Goal: Task Accomplishment & Management: Complete application form

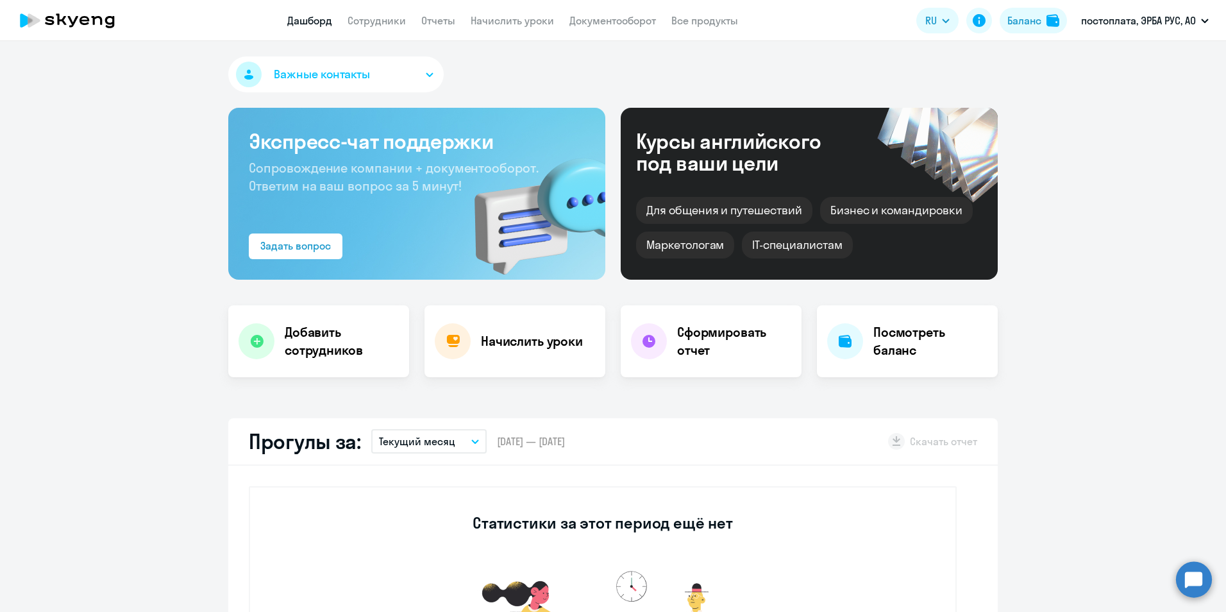
select select "30"
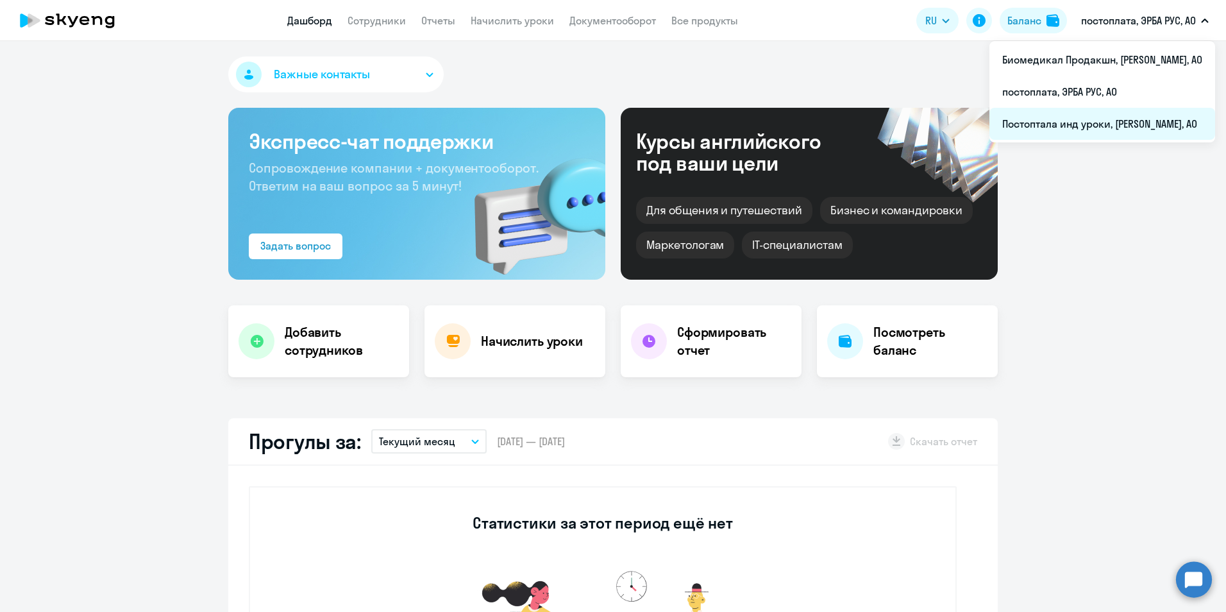
click at [1091, 134] on li "Постоптала инд уроки, [PERSON_NAME], АО" at bounding box center [1102, 124] width 226 height 32
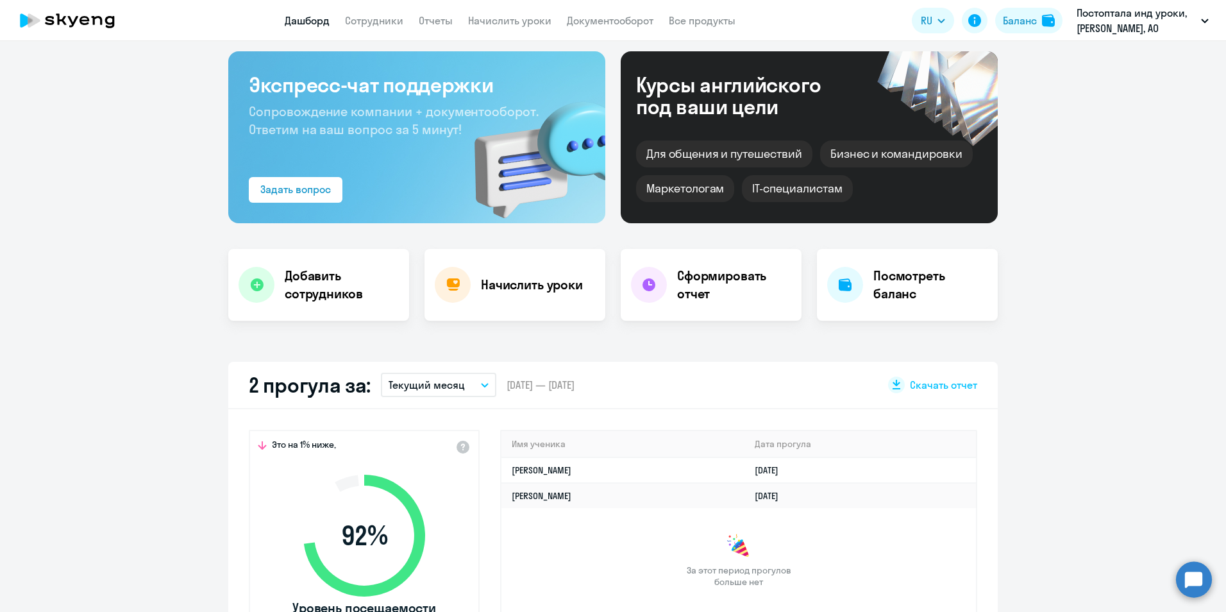
select select "30"
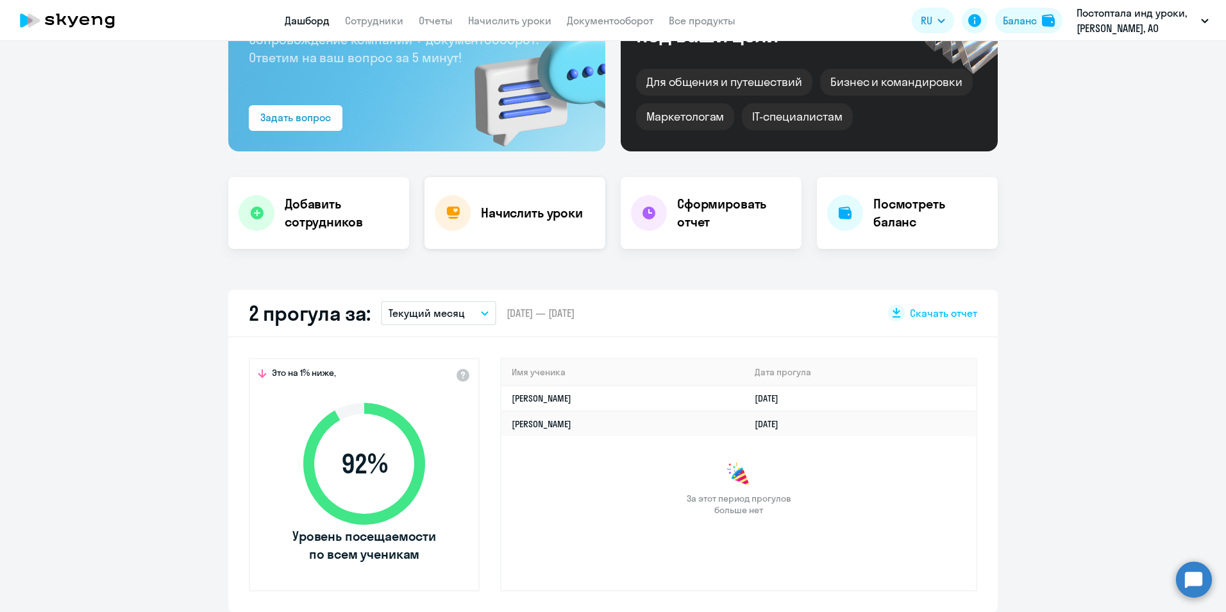
click at [498, 234] on div "Начислить уроки" at bounding box center [514, 213] width 181 height 72
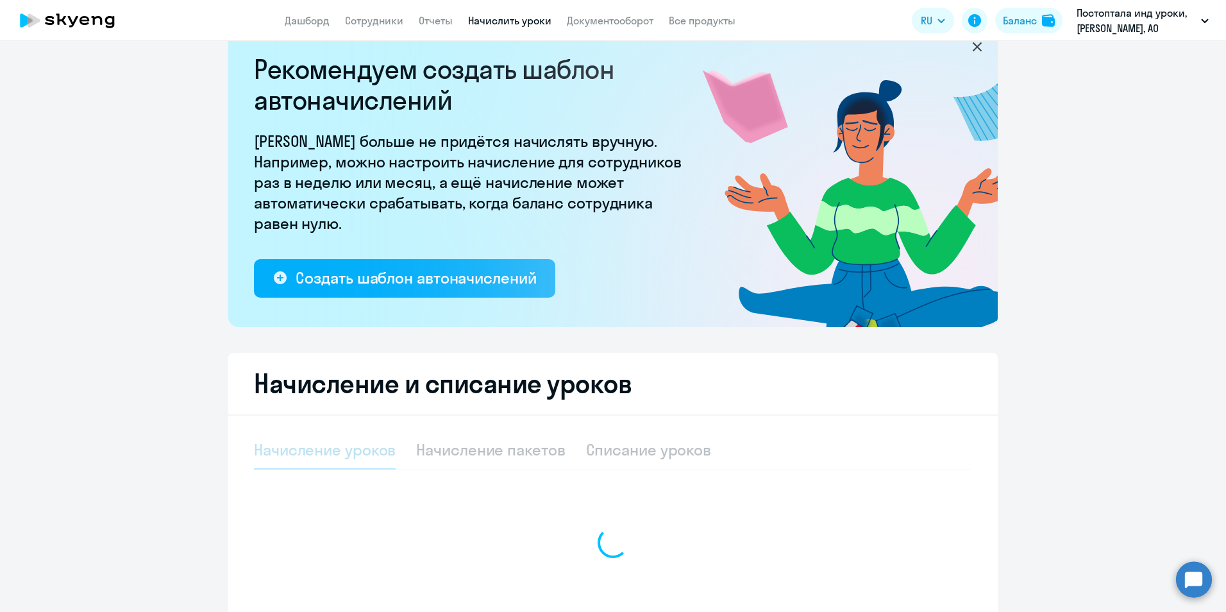
select select "10"
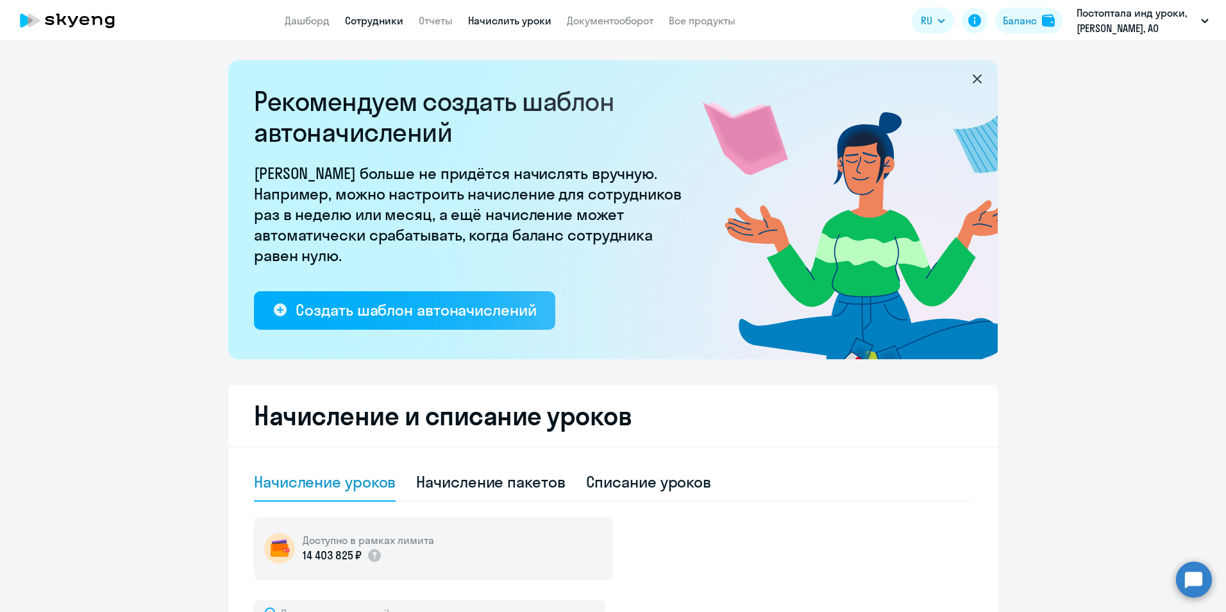
click at [358, 19] on link "Сотрудники" at bounding box center [374, 20] width 58 height 13
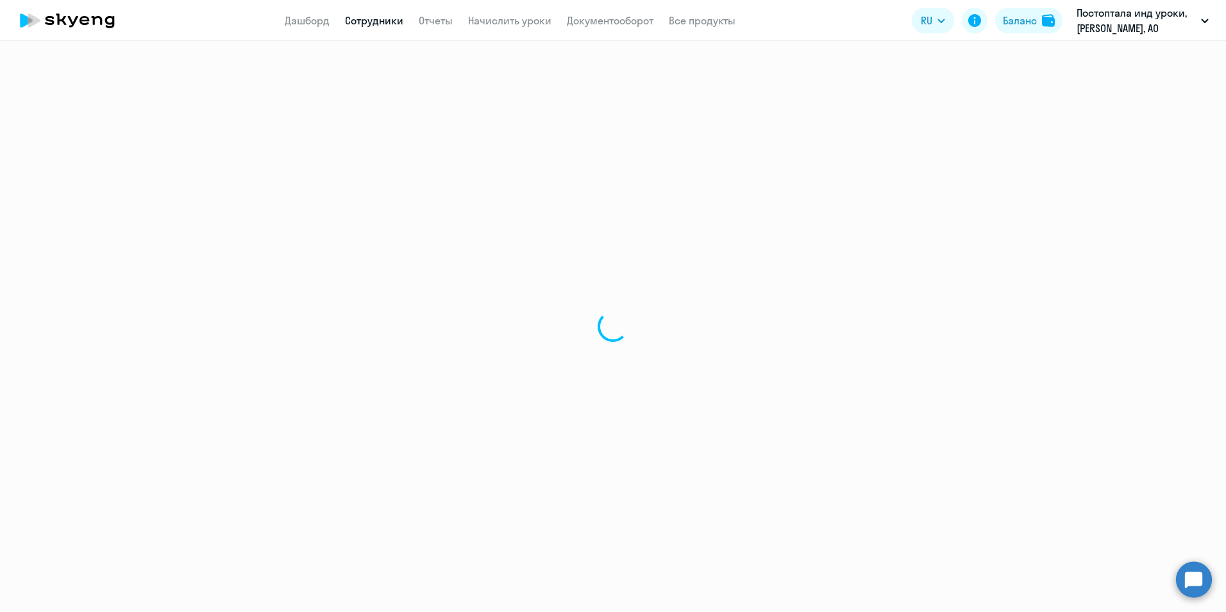
select select "30"
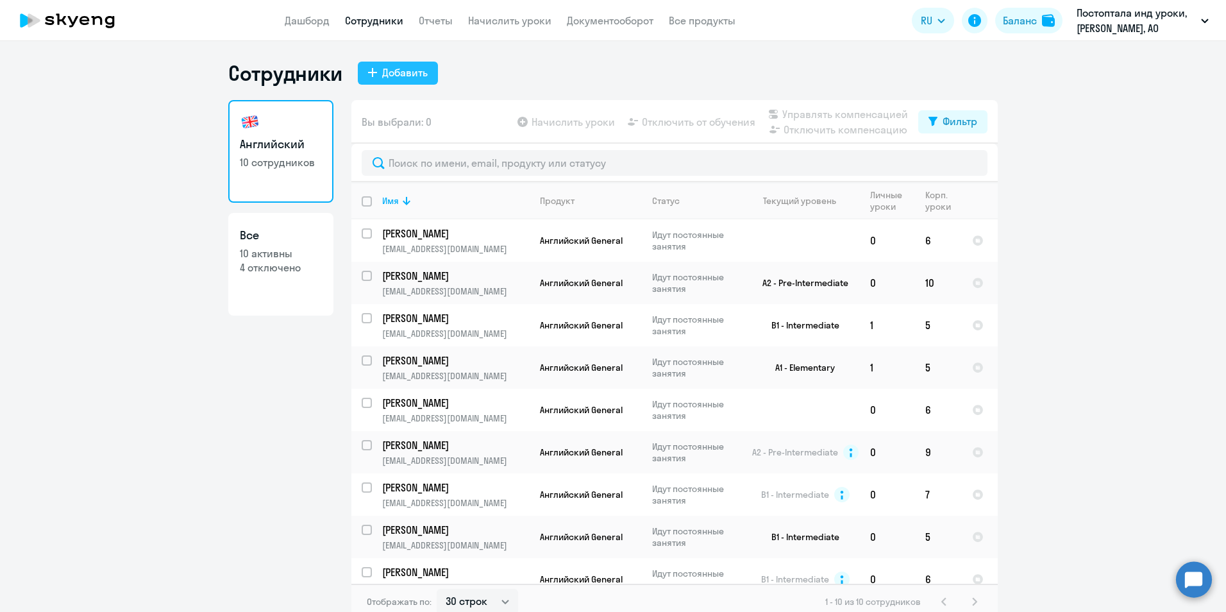
click at [393, 69] on div "Добавить" at bounding box center [405, 72] width 46 height 15
select select "english_adult_not_native_speaker"
select select "3"
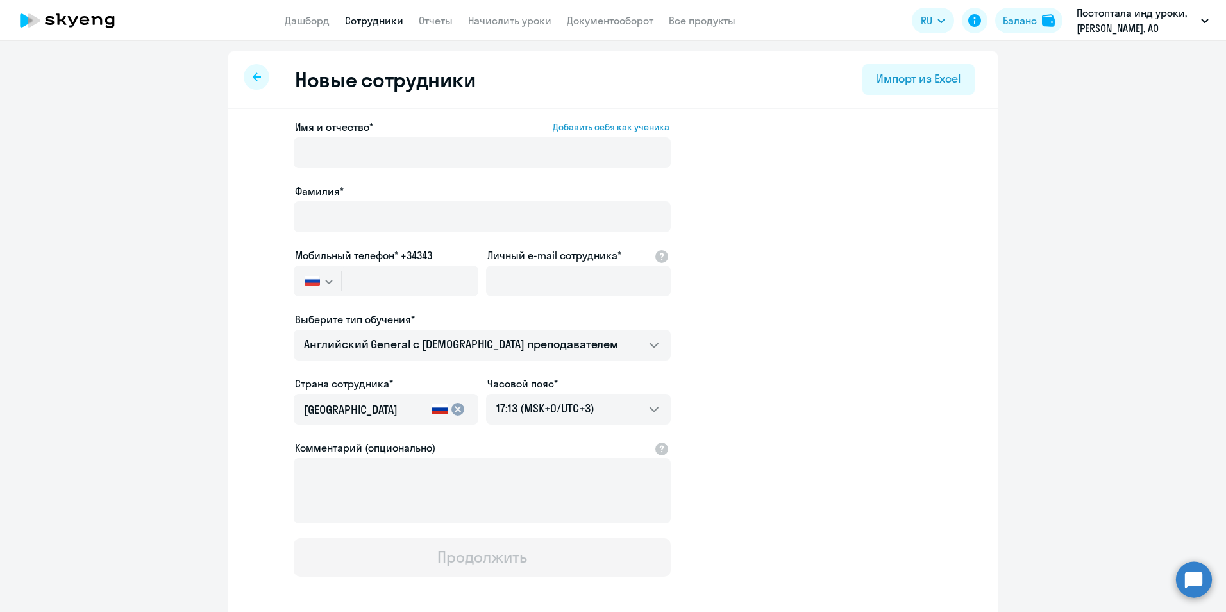
click at [253, 75] on icon at bounding box center [257, 76] width 8 height 9
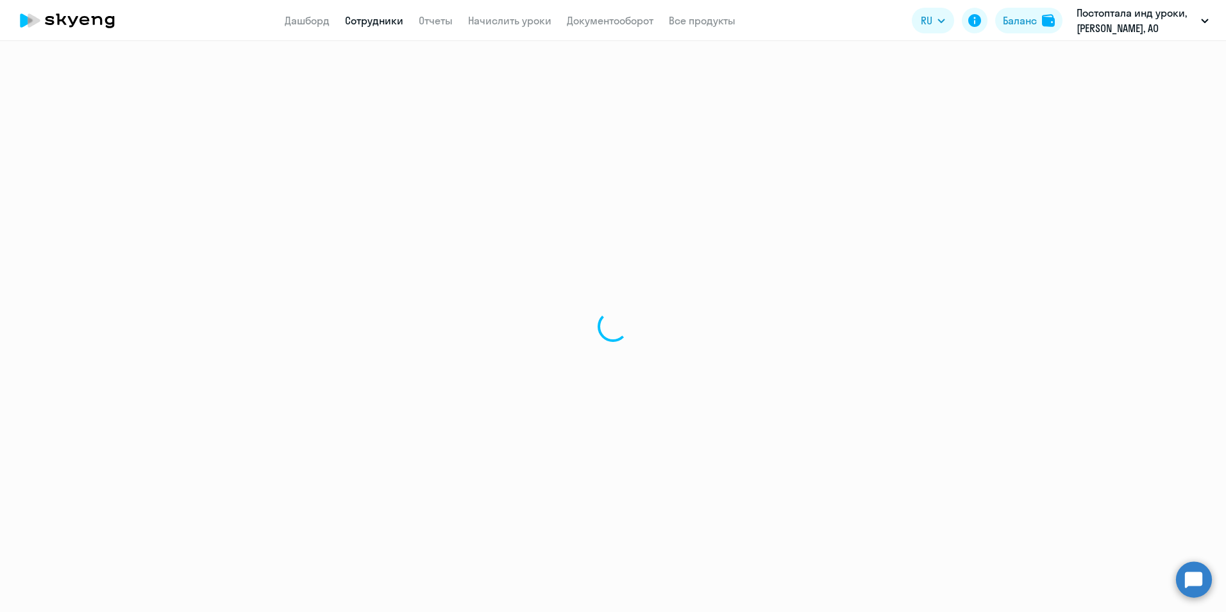
select select "30"
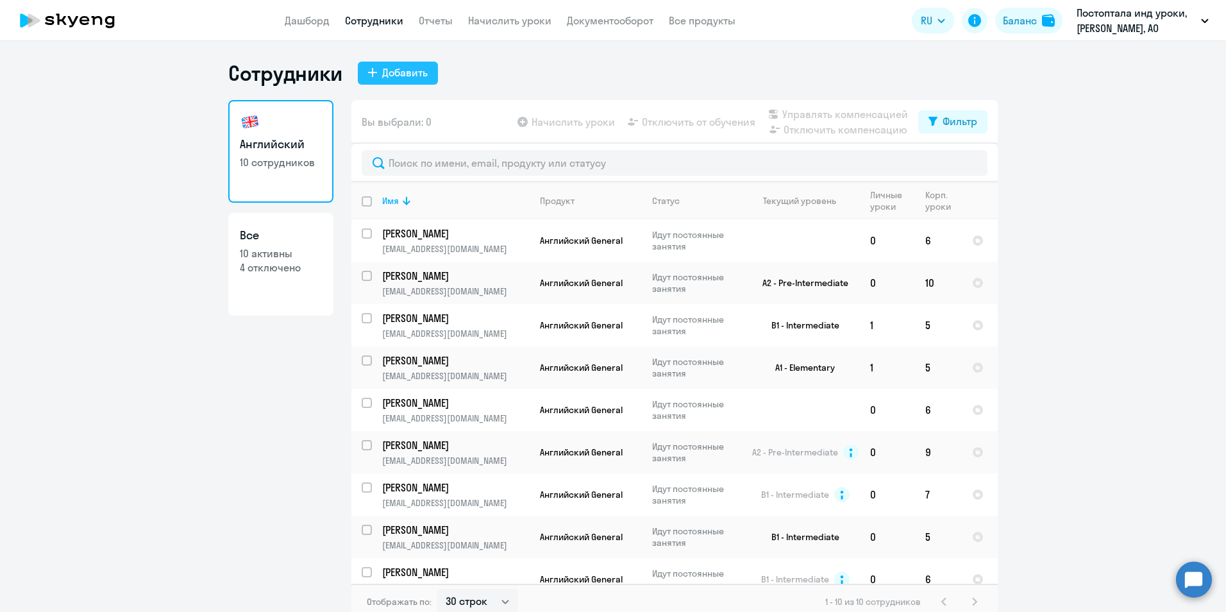
click at [406, 75] on div "Добавить" at bounding box center [405, 72] width 46 height 15
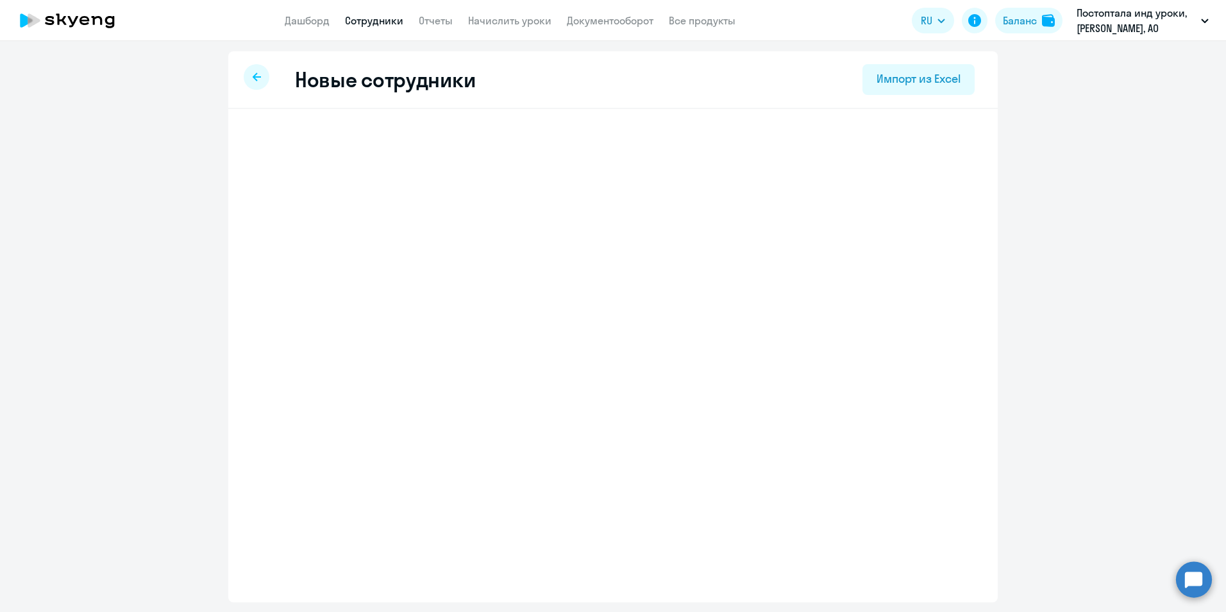
select select "english_adult_not_native_speaker"
select select "3"
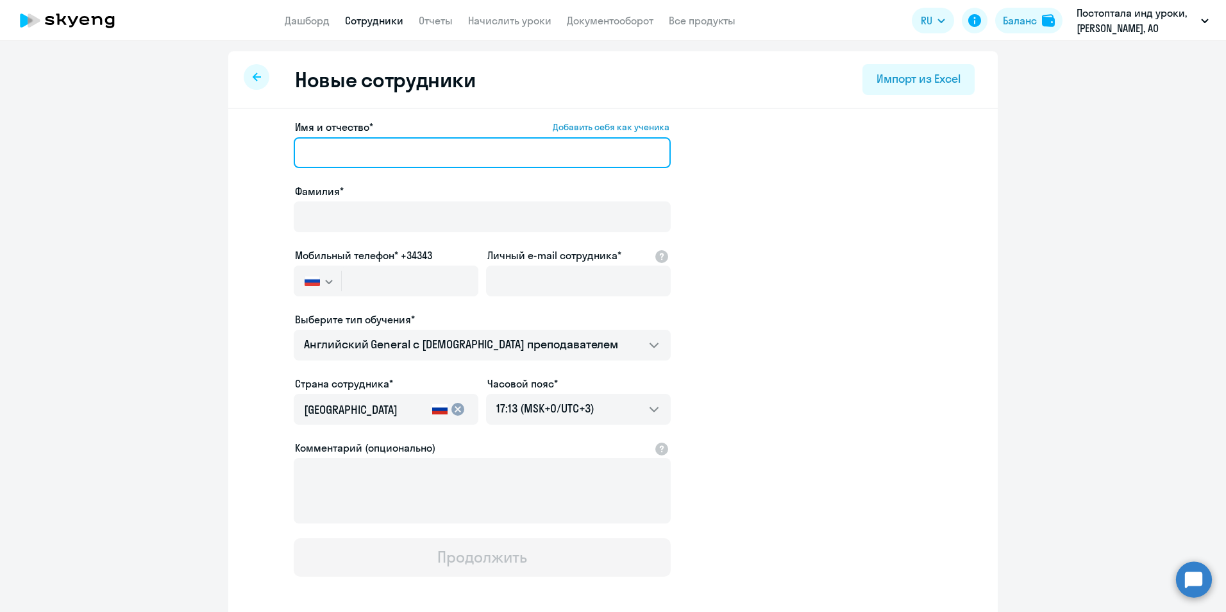
click at [381, 156] on input "Имя и отчество* Добавить себя как ученика" at bounding box center [482, 152] width 377 height 31
type input "I"
type input "D"
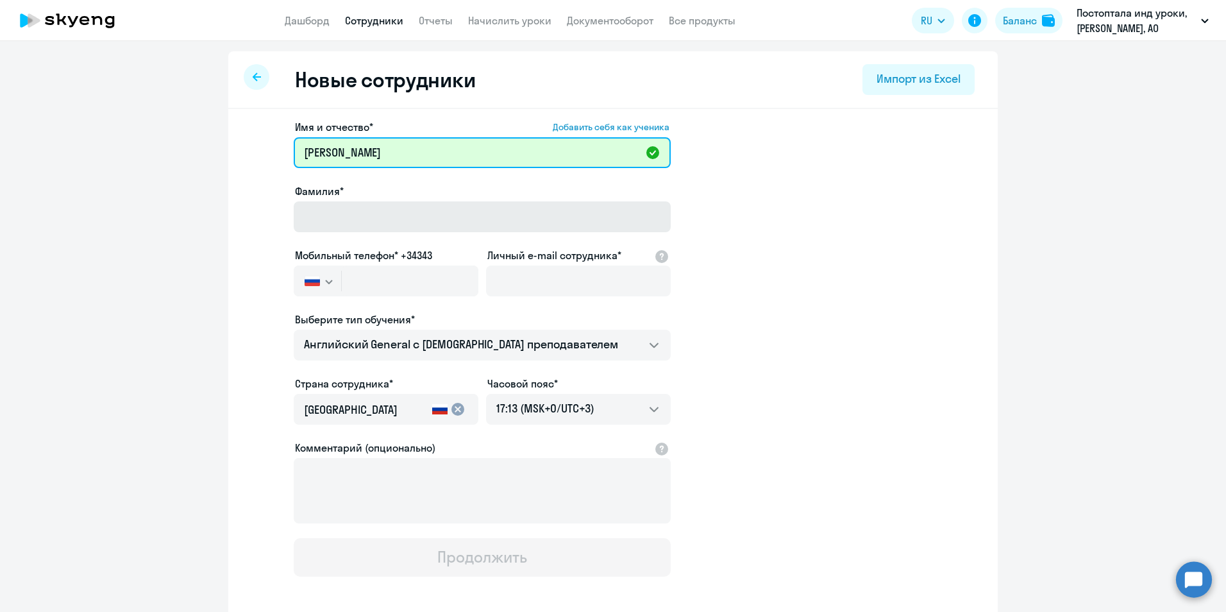
type input "[PERSON_NAME]"
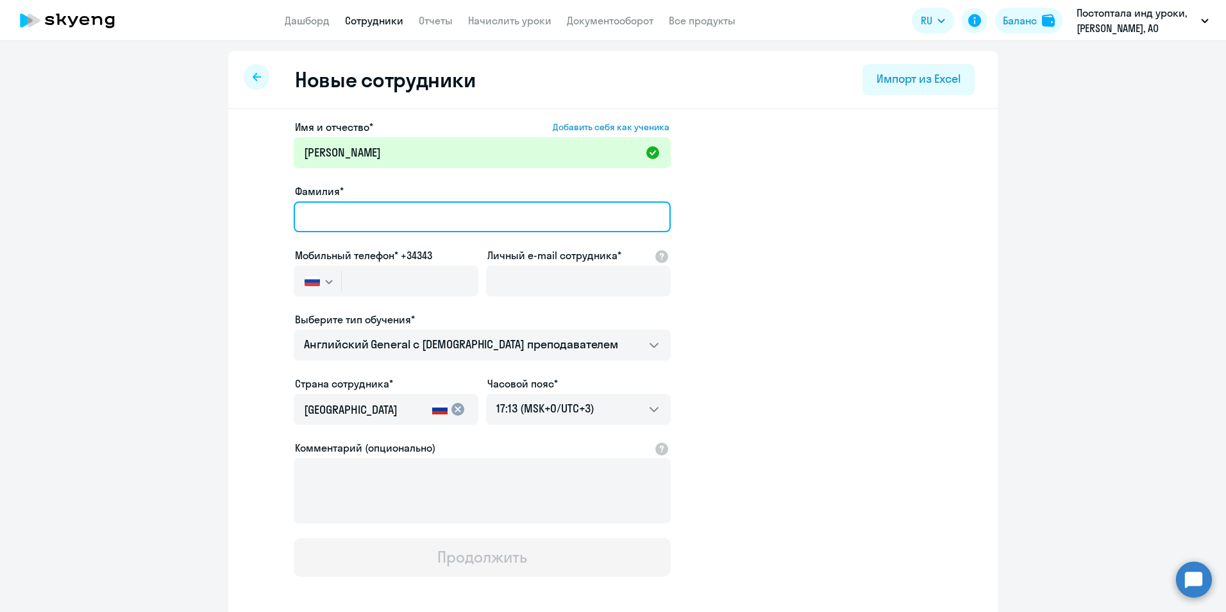
click at [401, 218] on input "Фамилия*" at bounding box center [482, 216] width 377 height 31
type input "Щ"
type input "[PERSON_NAME]"
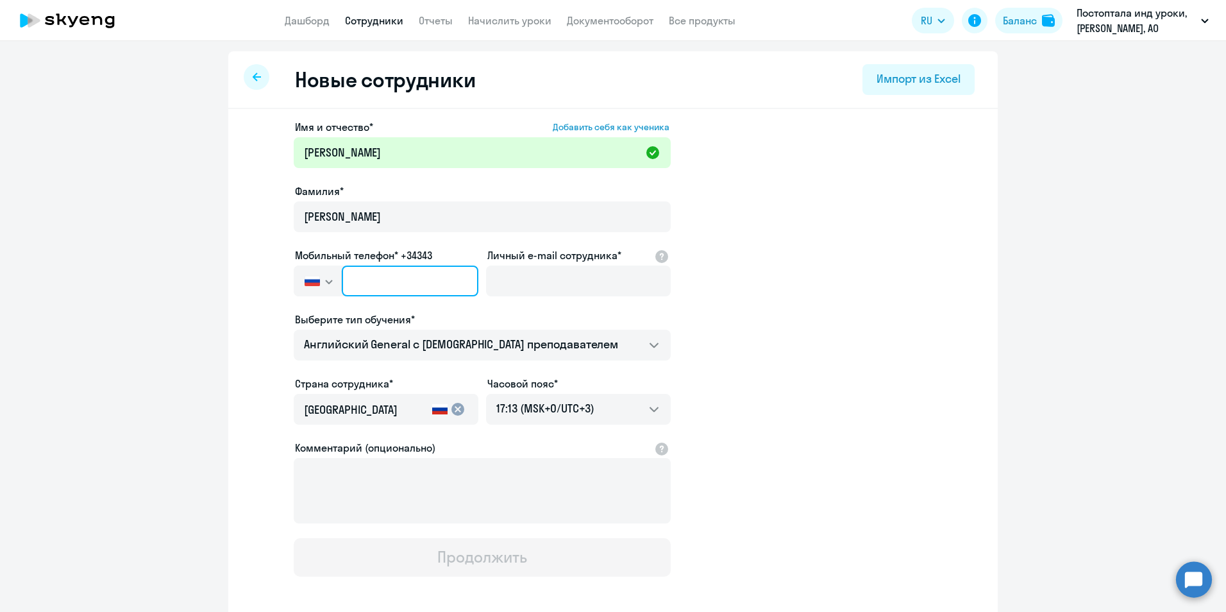
click at [421, 278] on input "text" at bounding box center [410, 280] width 137 height 31
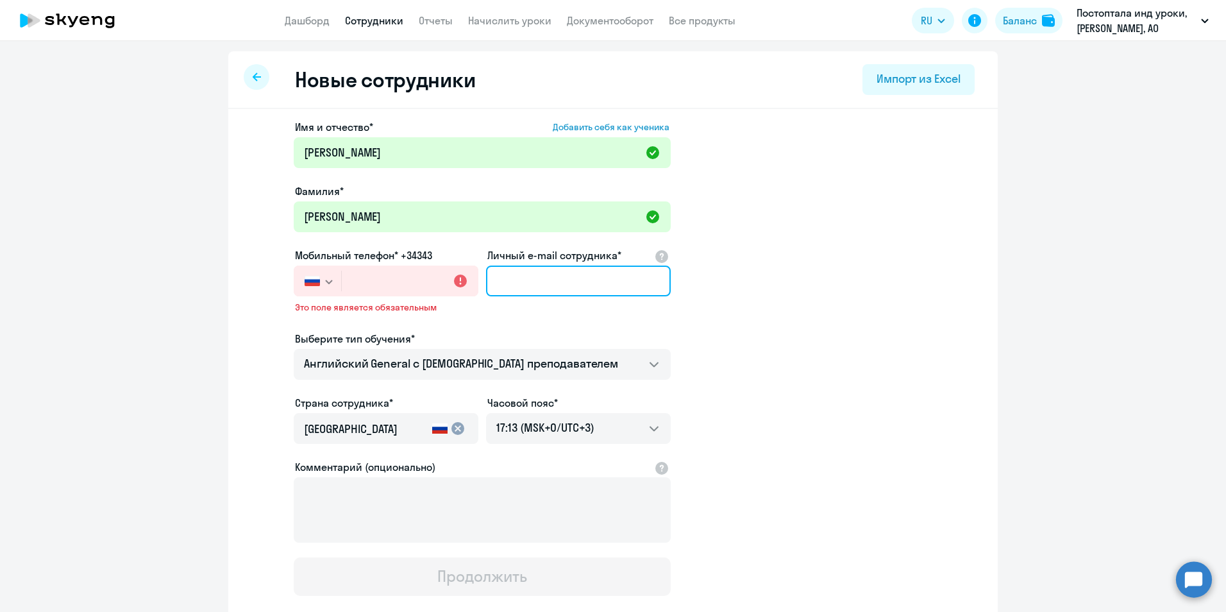
click at [535, 283] on input "Личный e-mail сотрудника*" at bounding box center [578, 280] width 185 height 31
paste input "[EMAIL_ADDRESS][DOMAIN_NAME]"
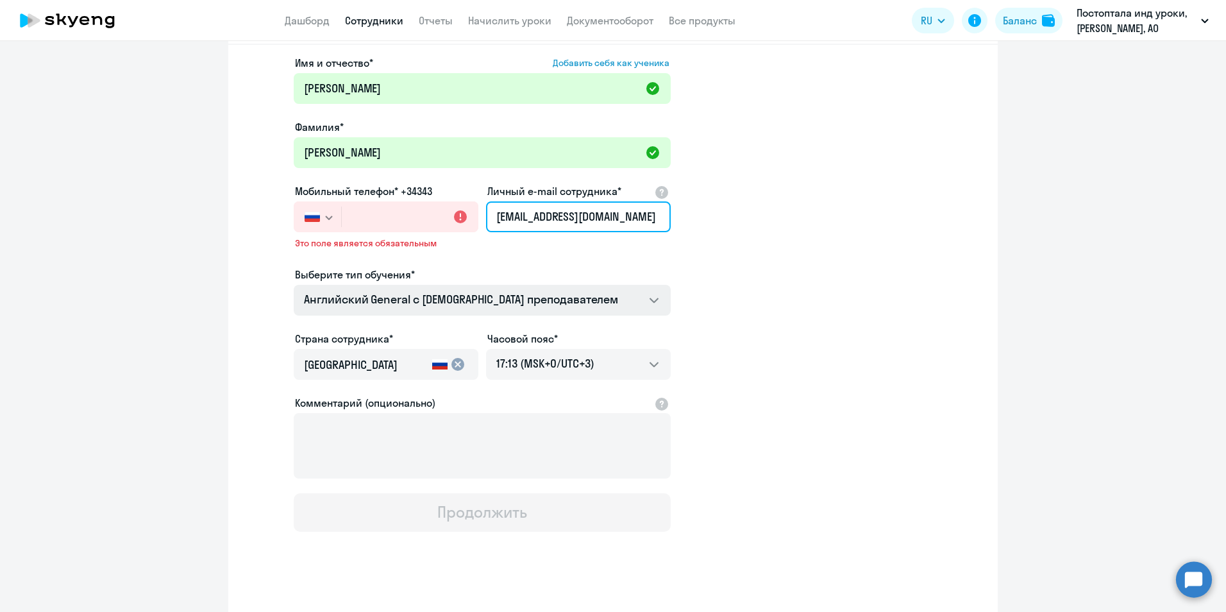
type input "[EMAIL_ADDRESS][DOMAIN_NAME]"
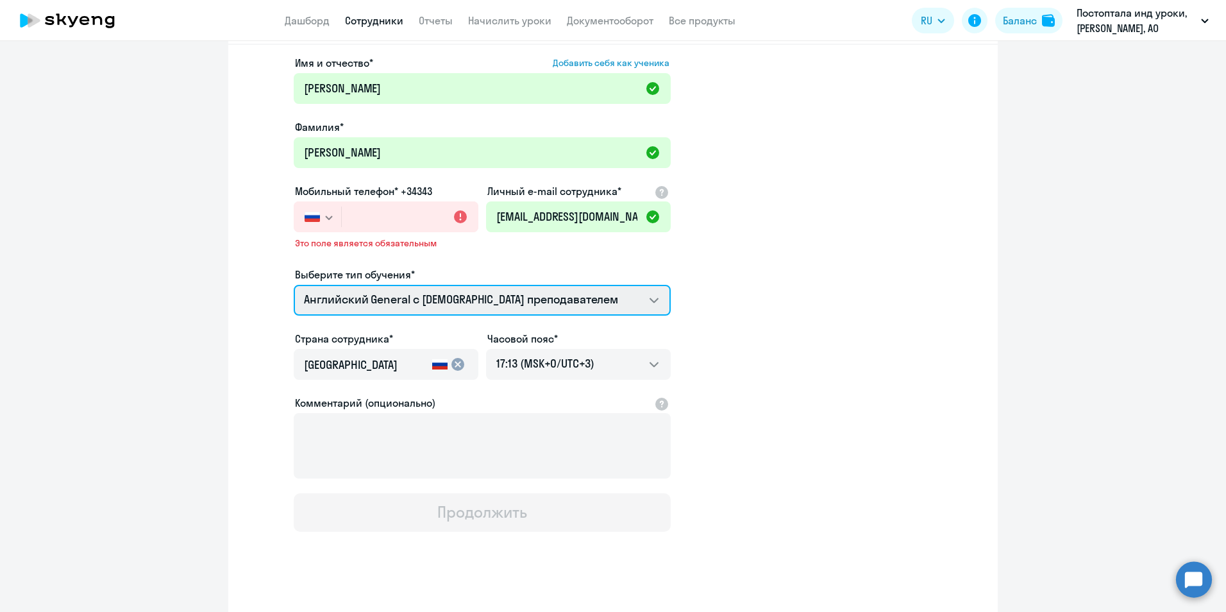
click at [555, 301] on select "Премиум английский с русскоговорящим преподавателем Английский General с [DEMOG…" at bounding box center [482, 300] width 377 height 31
click at [554, 301] on select "Премиум английский с русскоговорящим преподавателем Английский General с [DEMOG…" at bounding box center [482, 300] width 377 height 31
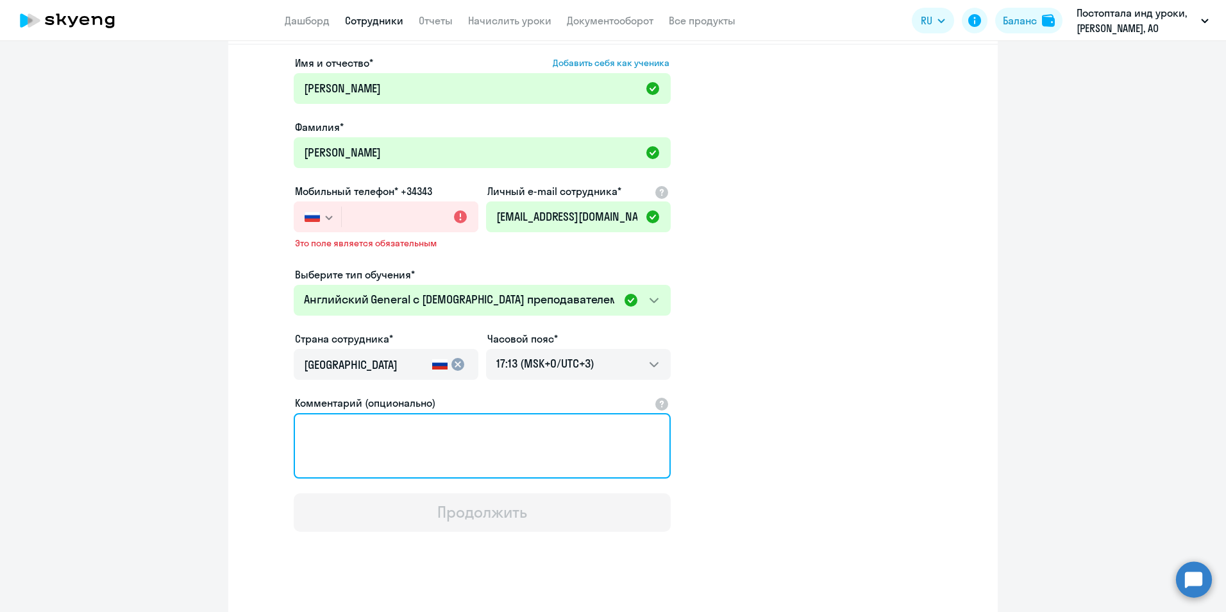
click at [423, 463] on textarea "Комментарий (опционально)" at bounding box center [482, 445] width 377 height 65
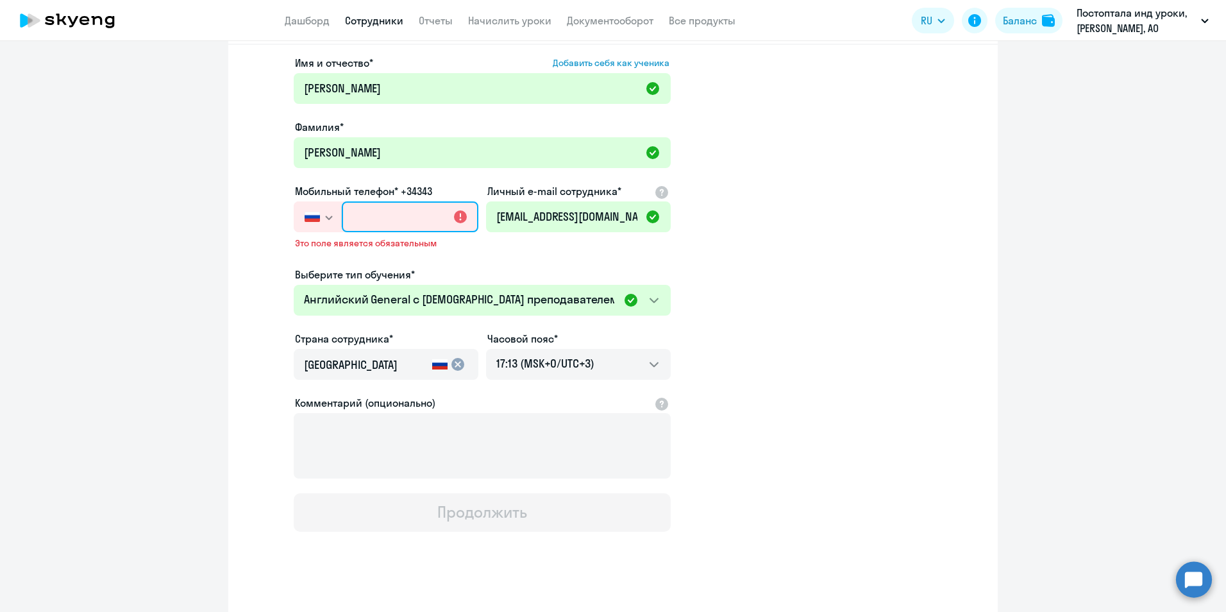
click at [399, 226] on input "text" at bounding box center [410, 216] width 137 height 31
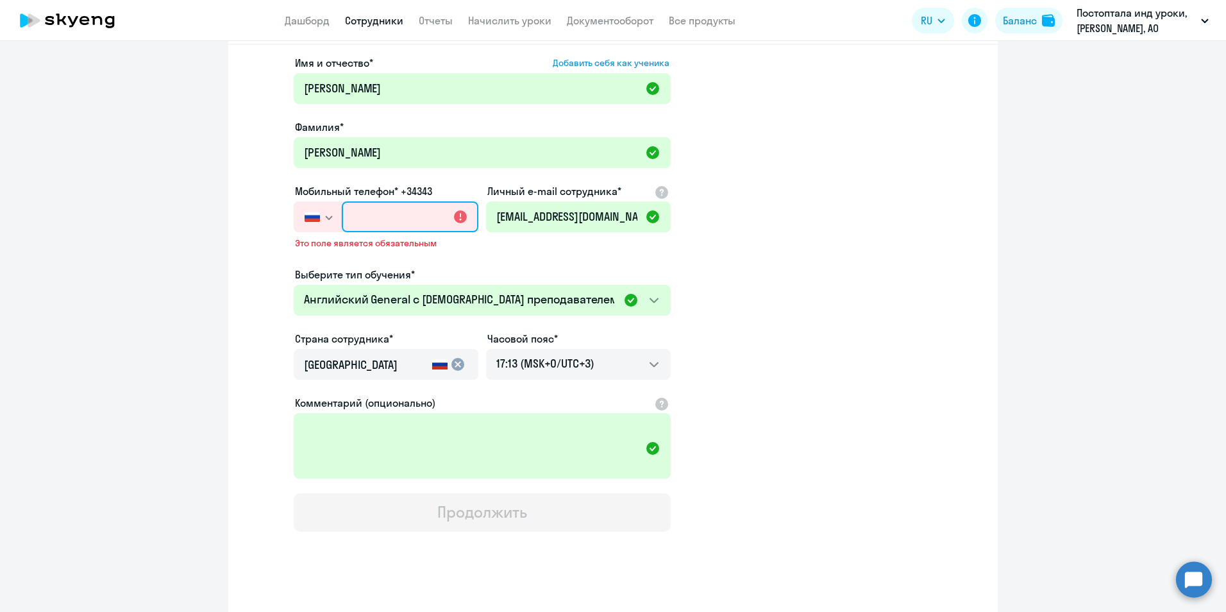
paste input "[PHONE_NUMBER]"
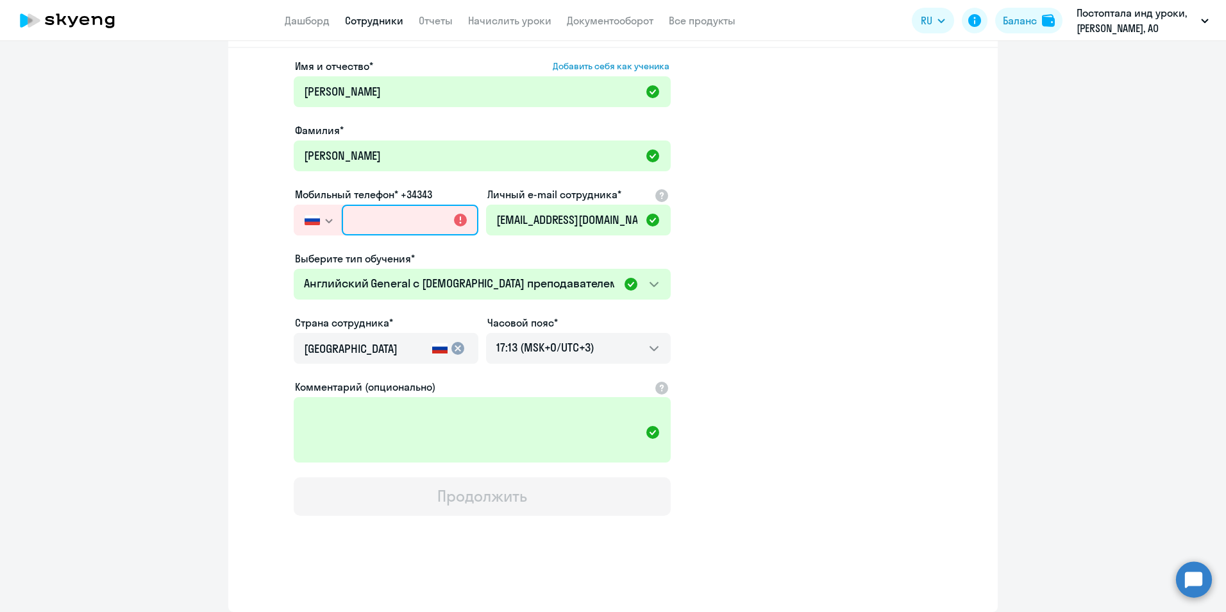
type input "[PHONE_NUMBER]"
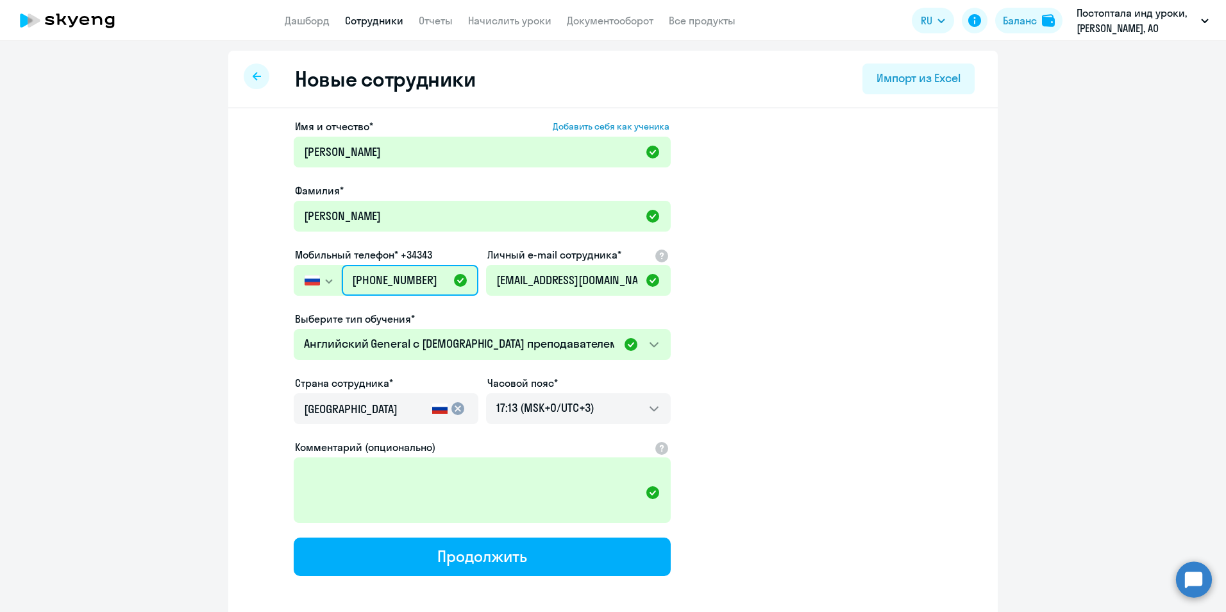
scroll to position [0, 0]
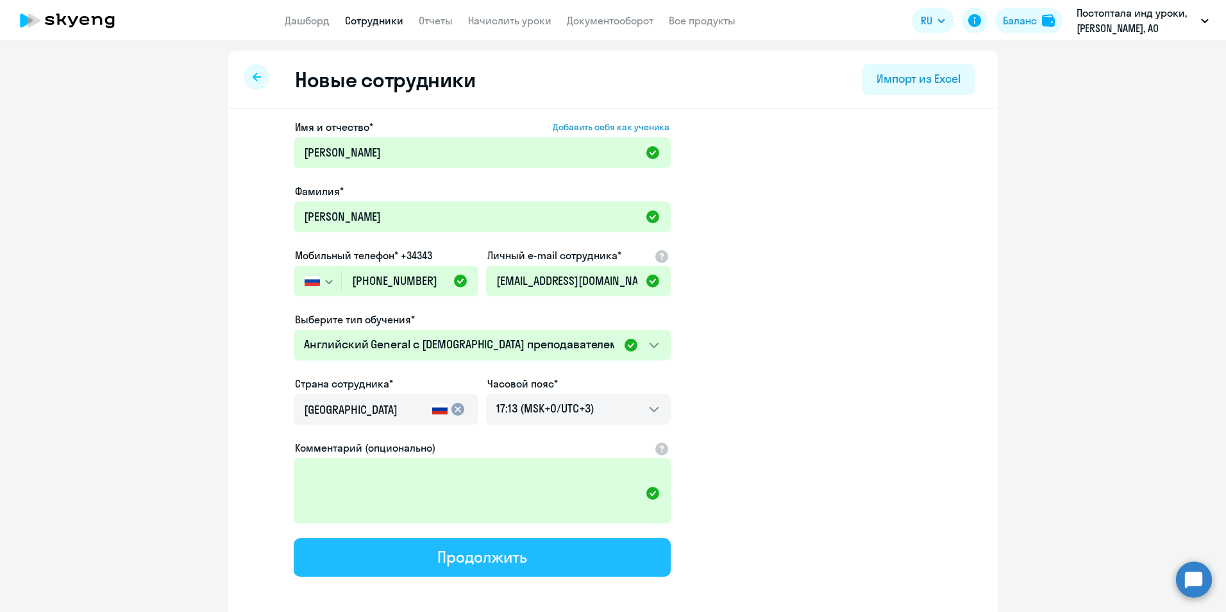
click at [534, 564] on button "Продолжить" at bounding box center [482, 557] width 377 height 38
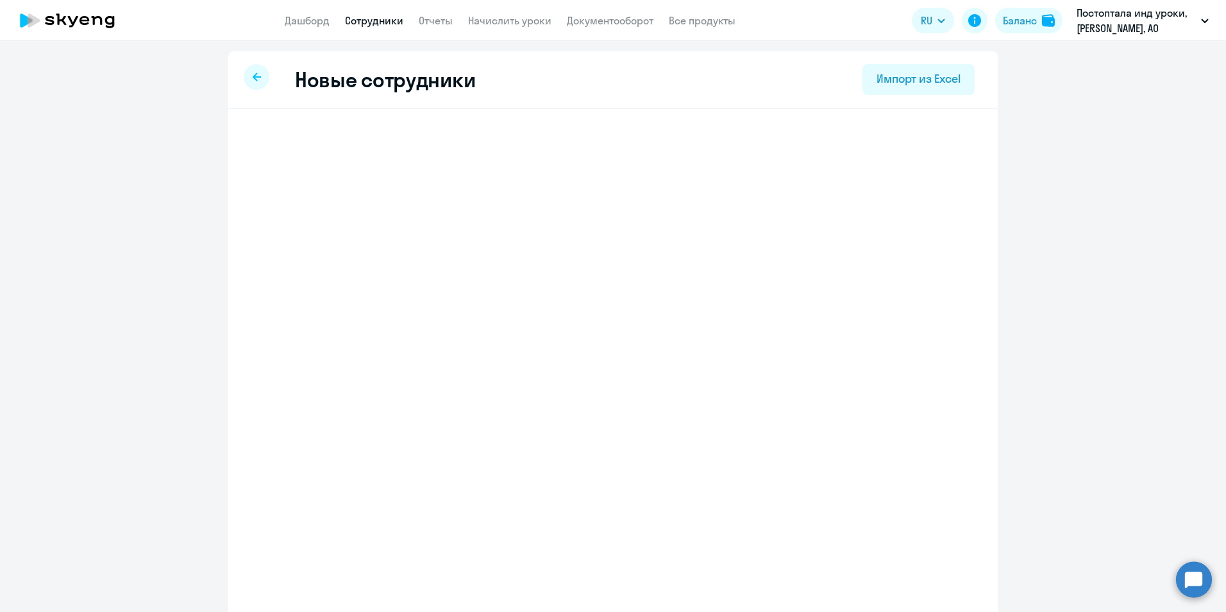
select select "english_adult_not_native_speaker"
select select "3"
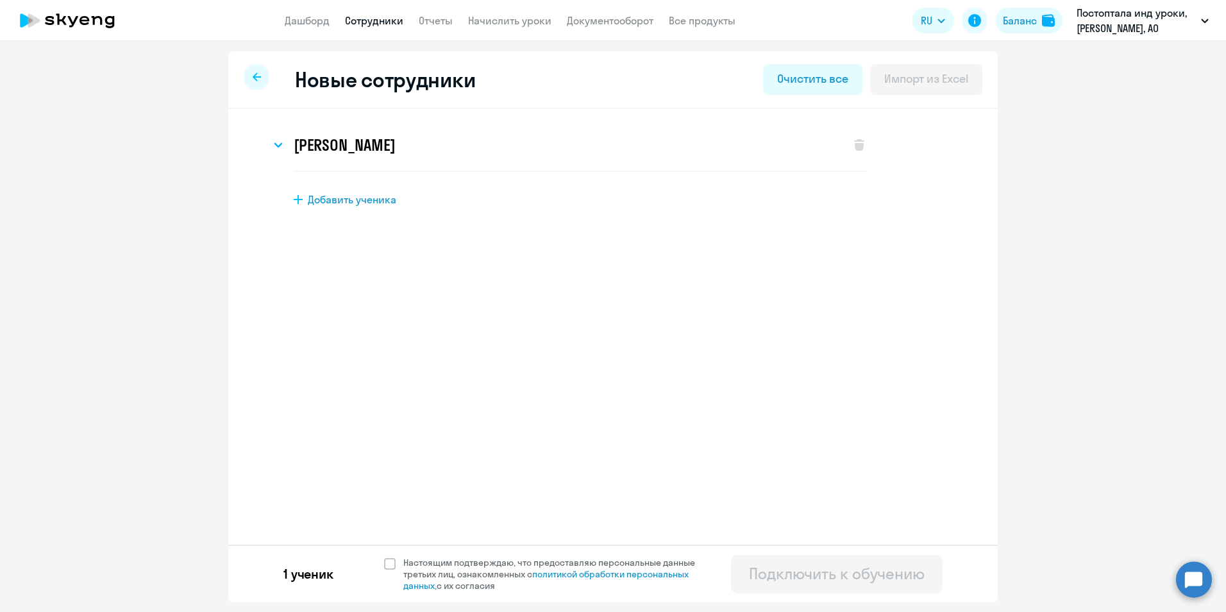
click at [385, 555] on div "1 ученик Настоящим подтверждаю, что предоставляю персональные данные третьих ли…" at bounding box center [612, 573] width 769 height 58
click at [390, 562] on span at bounding box center [390, 564] width 12 height 12
click at [384, 557] on input "Настоящим подтверждаю, что предоставляю персональные данные третьих лиц, ознако…" at bounding box center [383, 556] width 1 height 1
checkbox input "true"
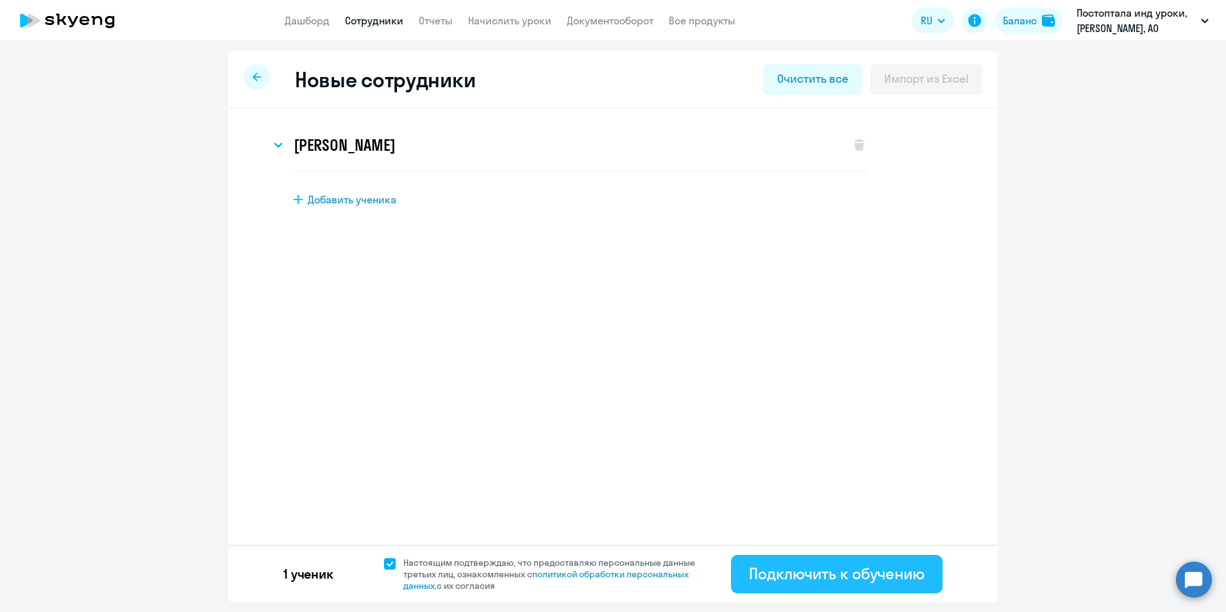
click at [835, 576] on div "Подключить к обучению" at bounding box center [837, 573] width 176 height 21
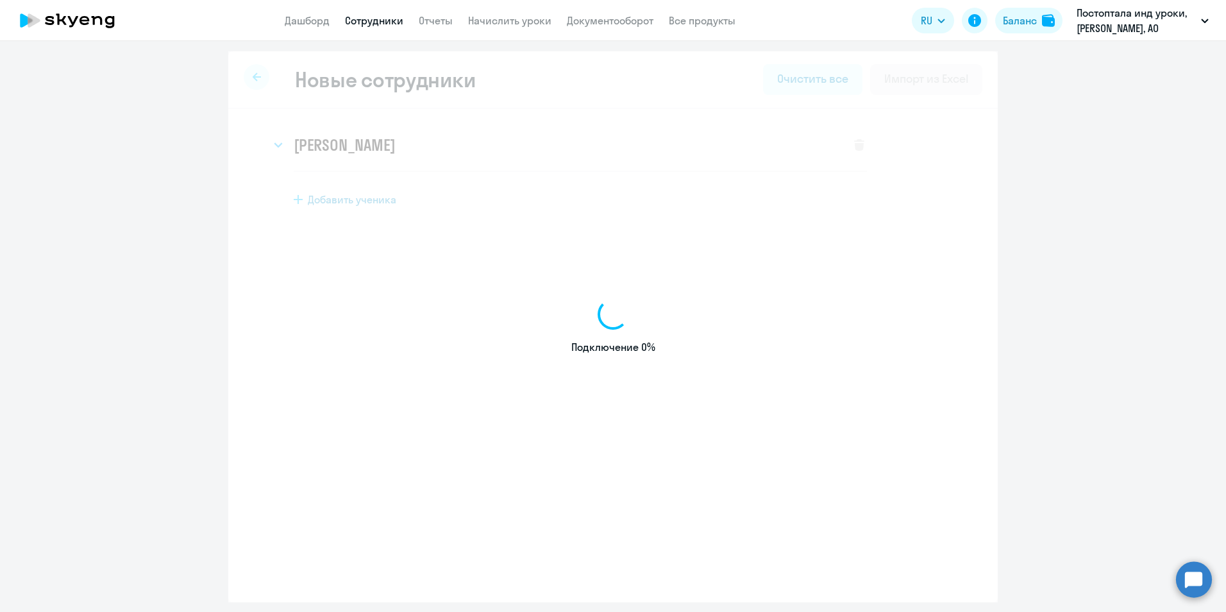
select select "english_adult_not_native_speaker"
select select "3"
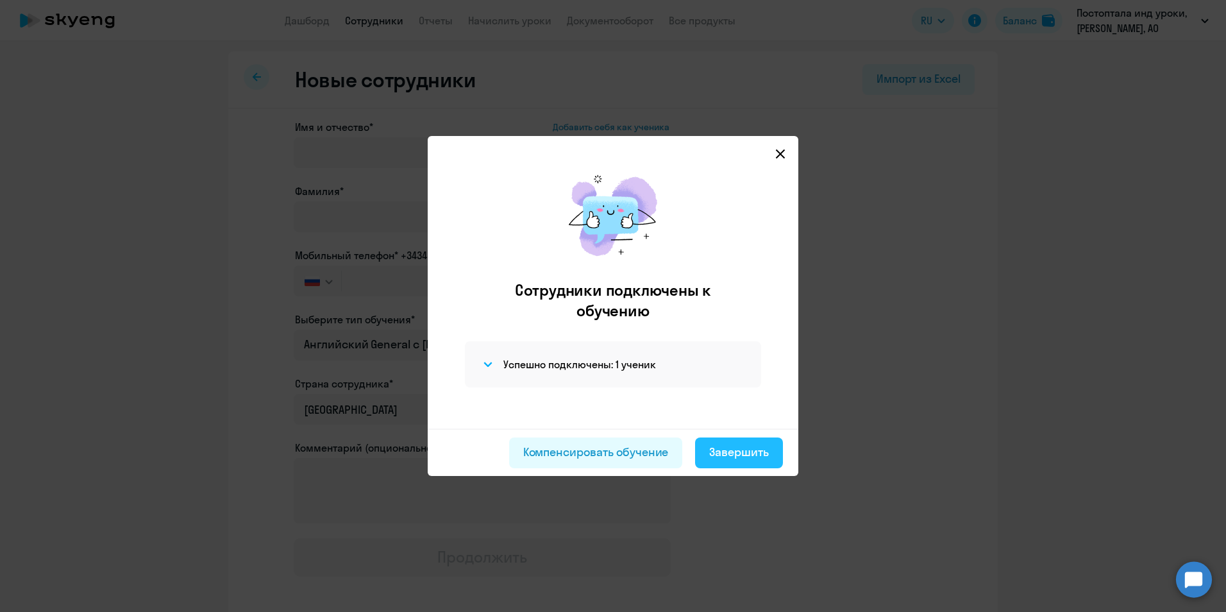
click at [740, 453] on div "Завершить" at bounding box center [739, 452] width 60 height 17
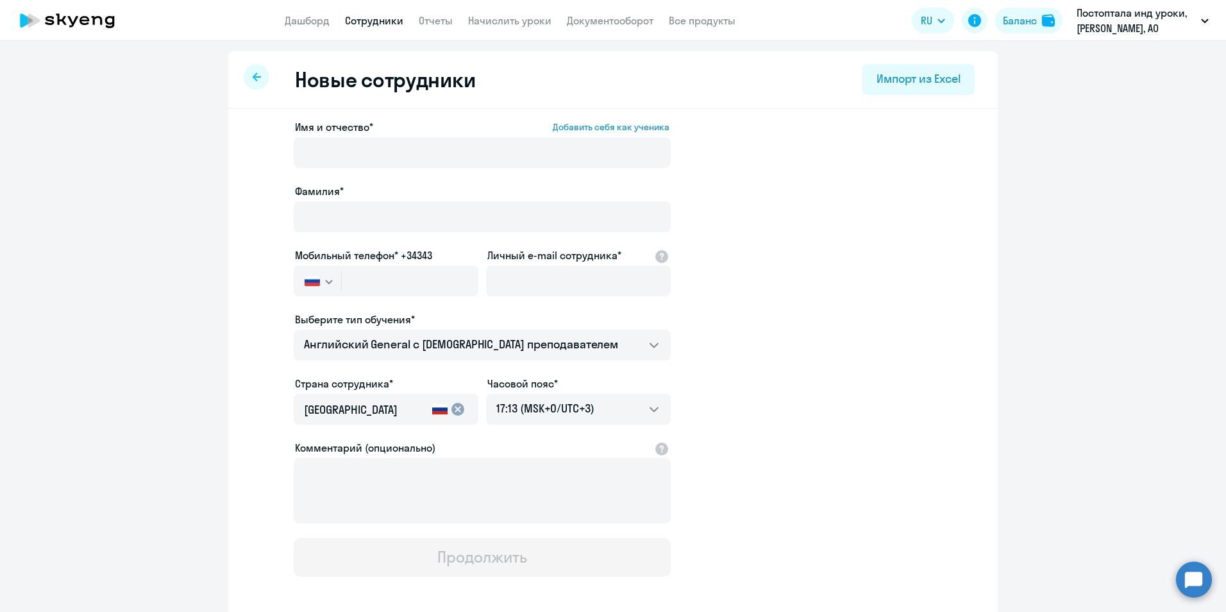
select select "30"
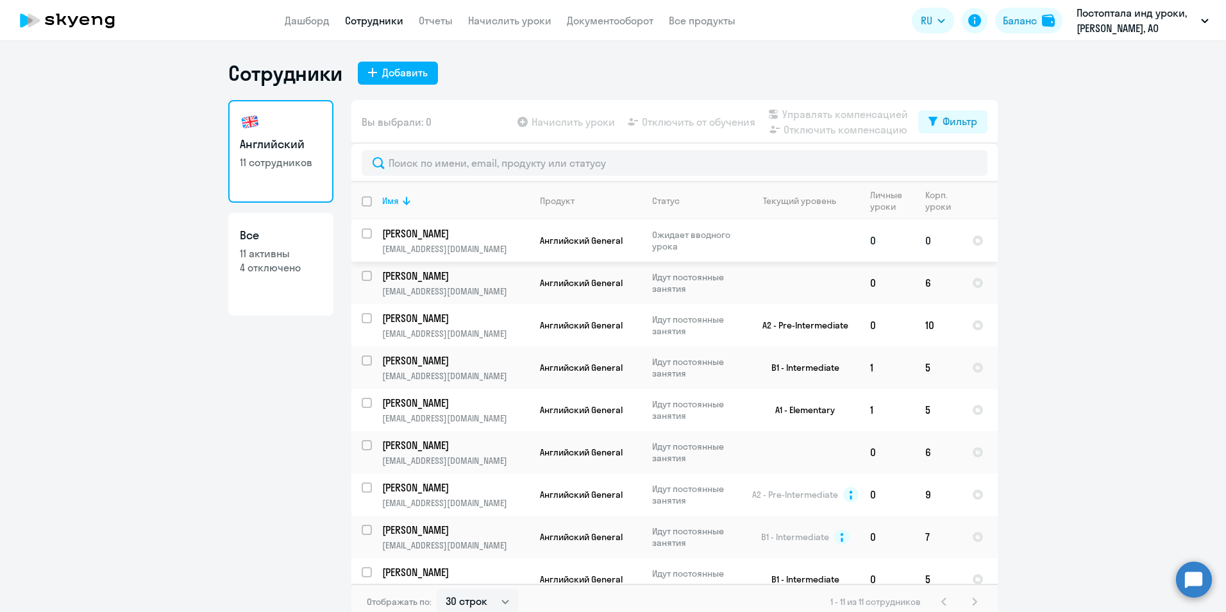
click at [362, 233] on input "select row 42643695" at bounding box center [375, 241] width 26 height 26
checkbox input "true"
click at [557, 121] on span "Начислить уроки" at bounding box center [573, 121] width 83 height 15
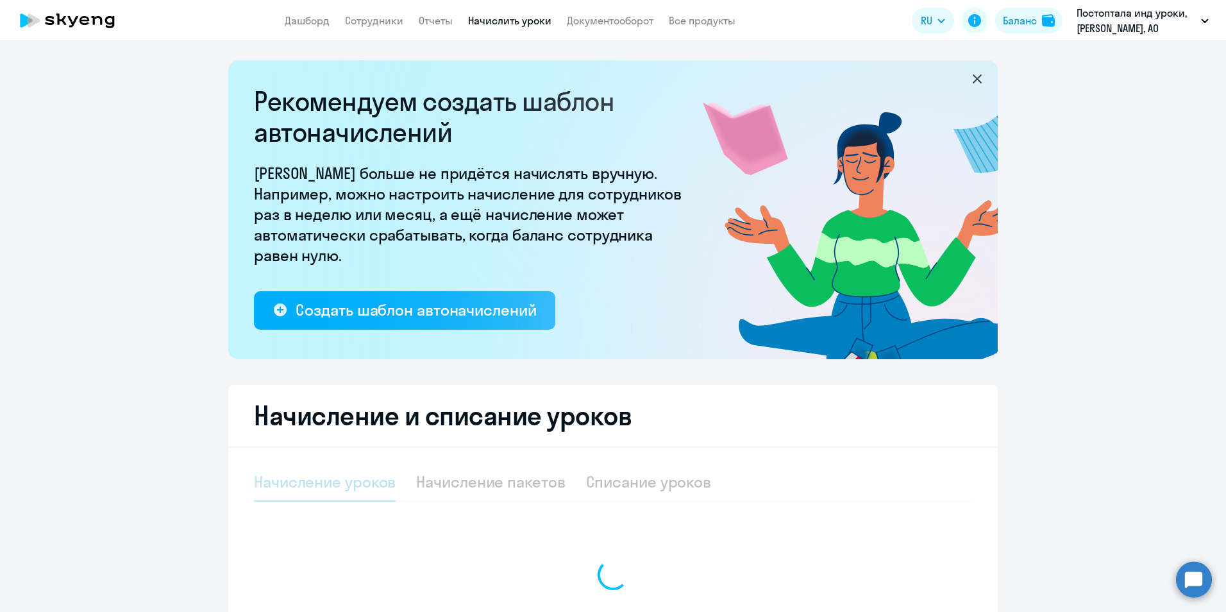
select select "10"
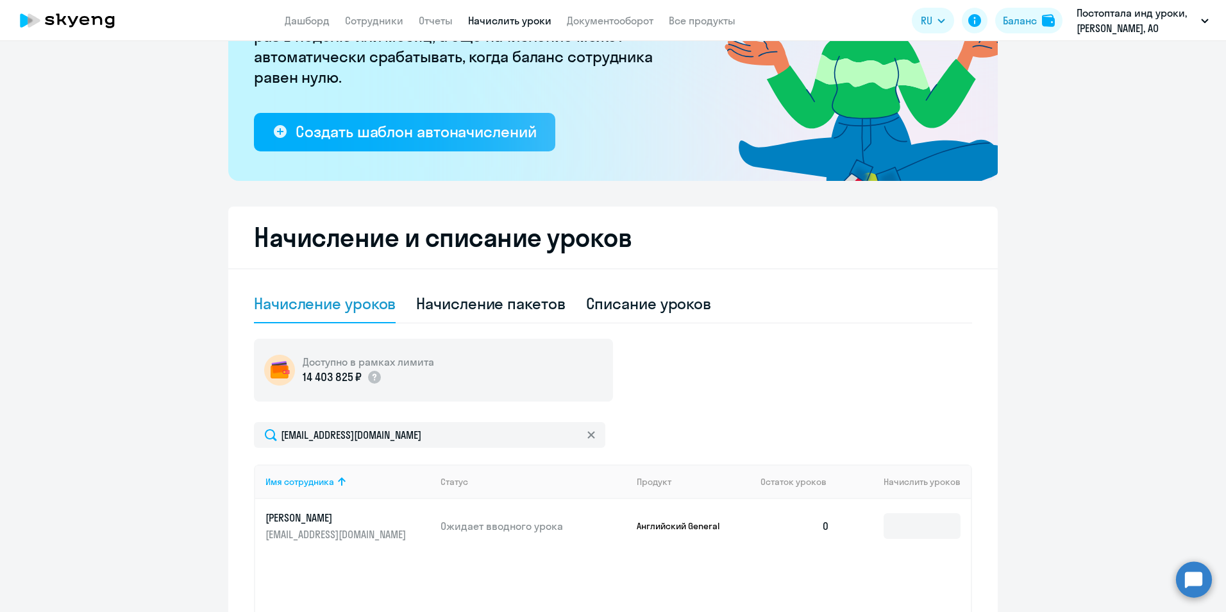
scroll to position [256, 0]
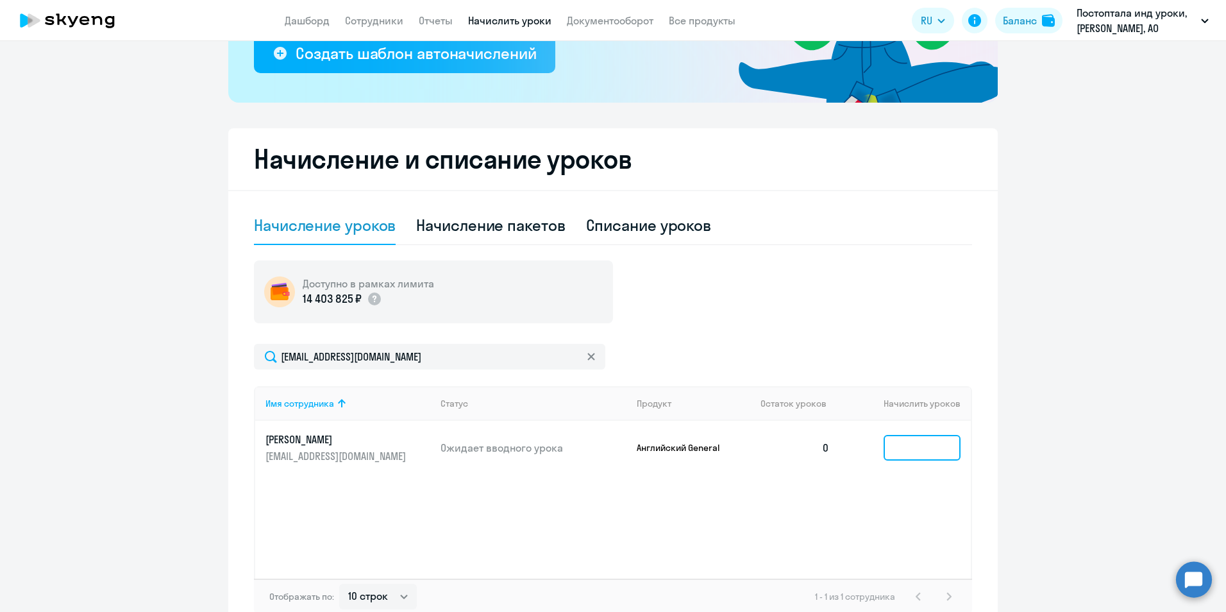
click at [912, 444] on input at bounding box center [922, 448] width 77 height 26
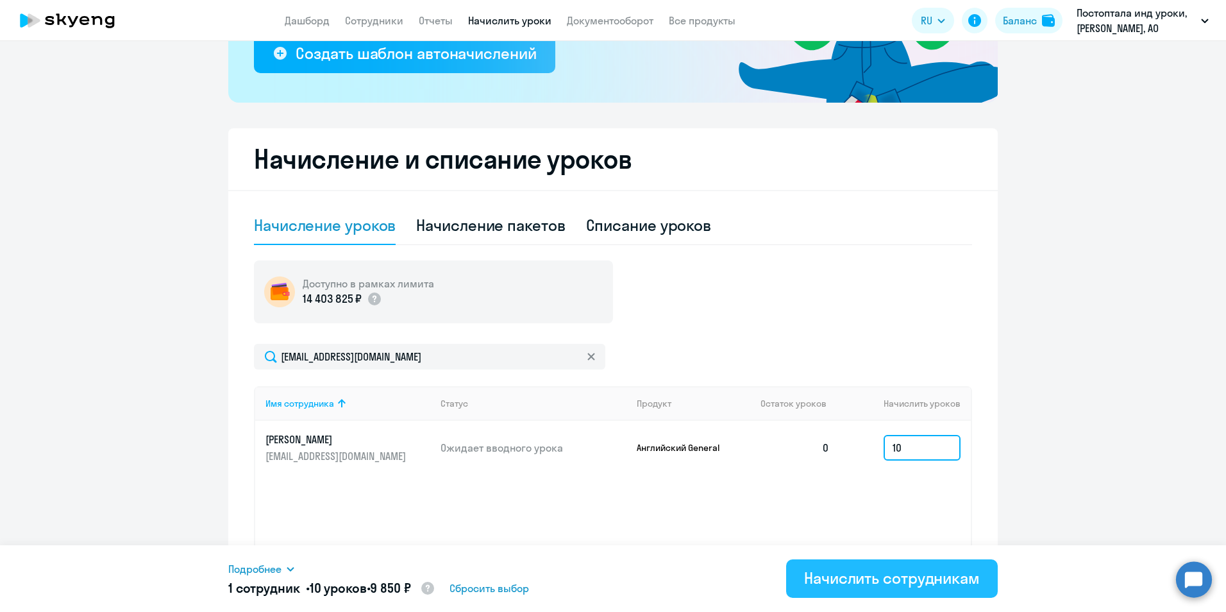
type input "10"
click at [896, 580] on div "Начислить сотрудникам" at bounding box center [892, 577] width 176 height 21
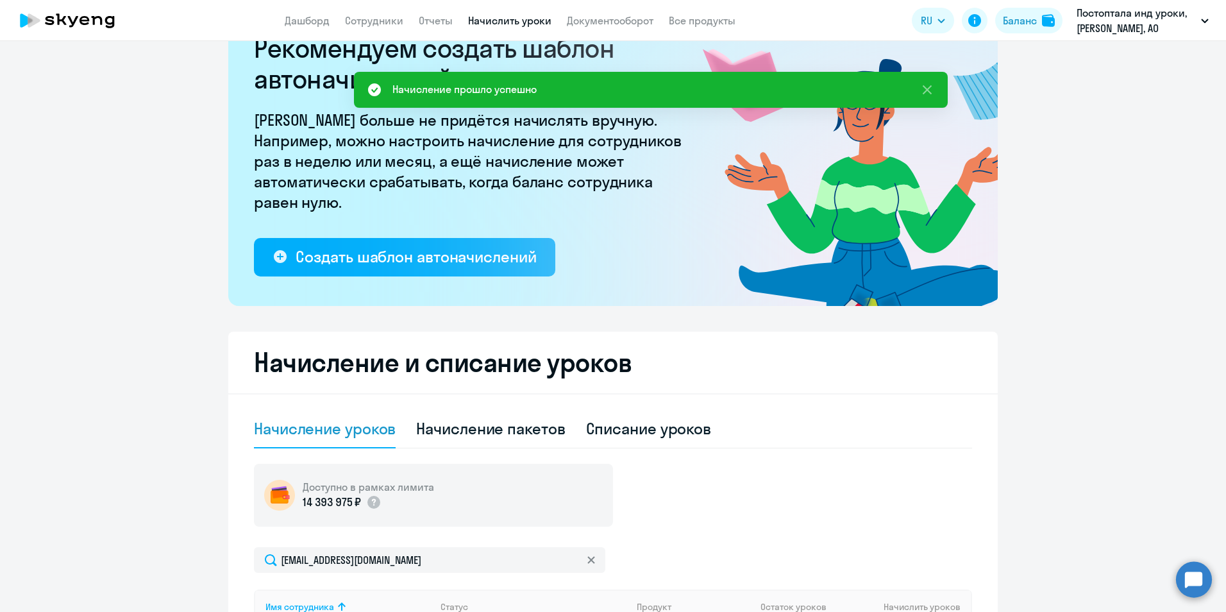
scroll to position [0, 0]
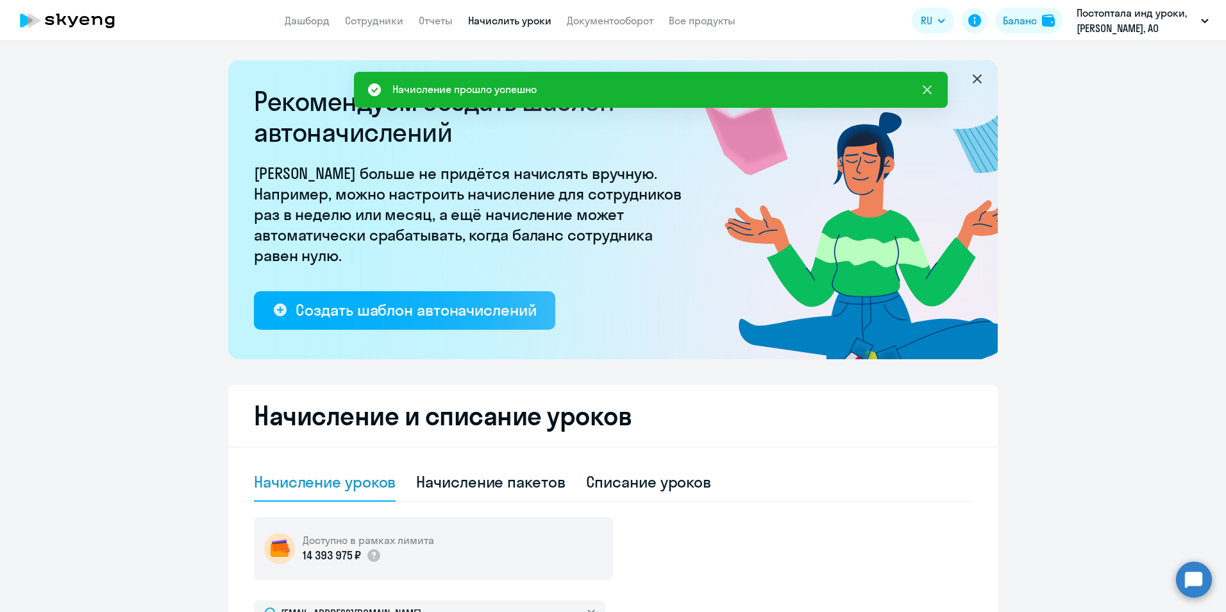
click at [926, 85] on icon at bounding box center [926, 89] width 15 height 15
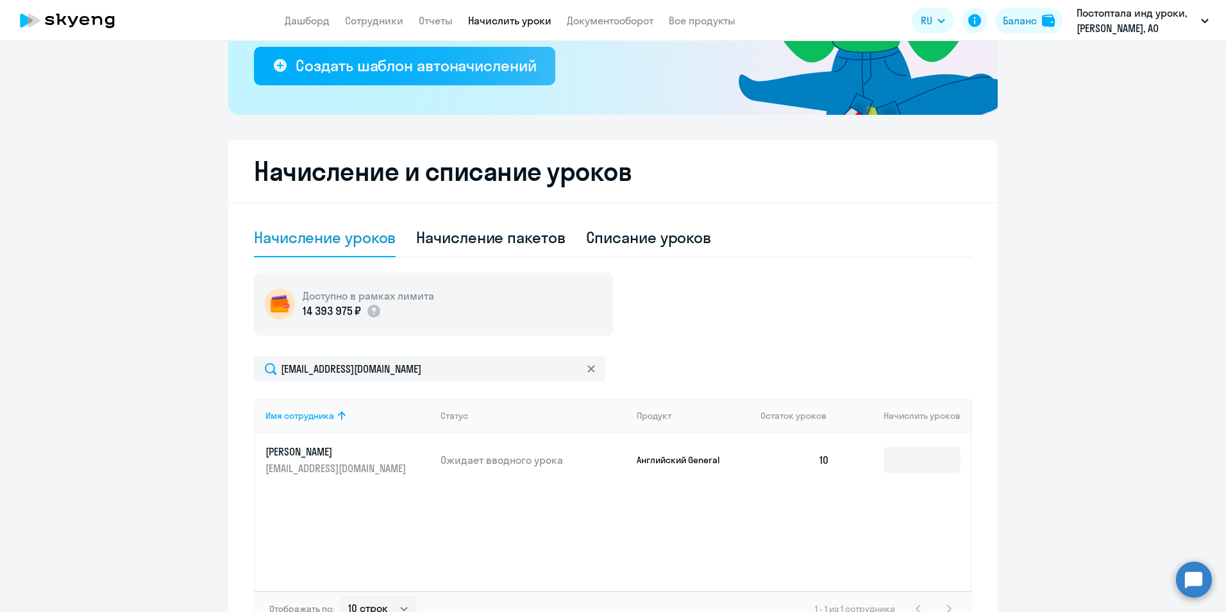
scroll to position [331, 0]
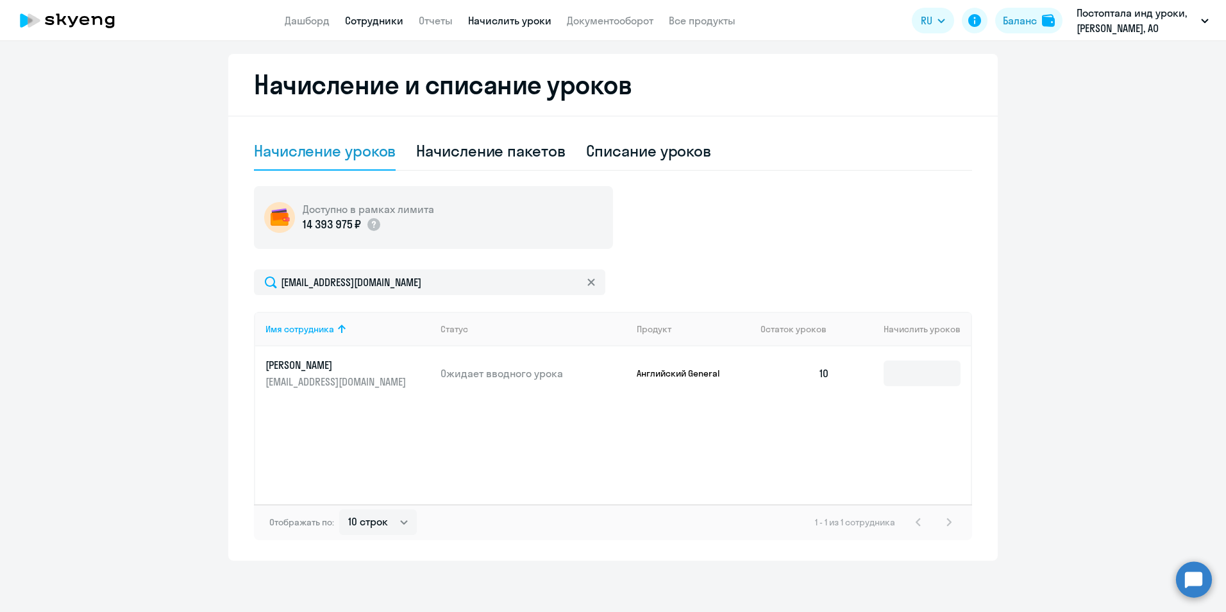
click at [362, 19] on link "Сотрудники" at bounding box center [374, 20] width 58 height 13
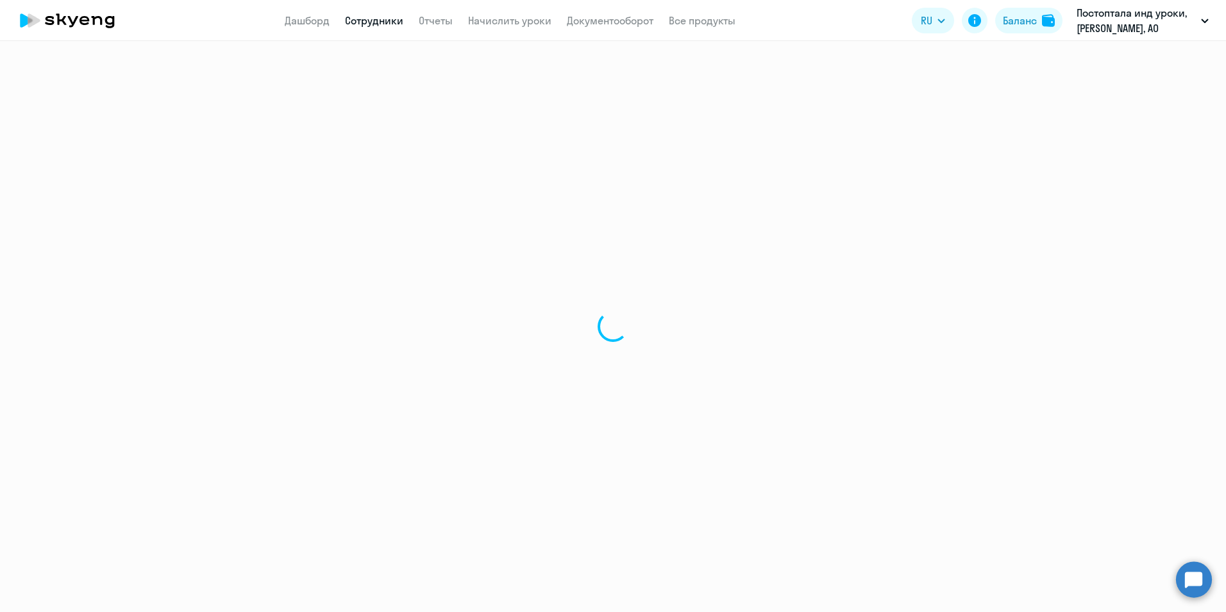
select select "30"
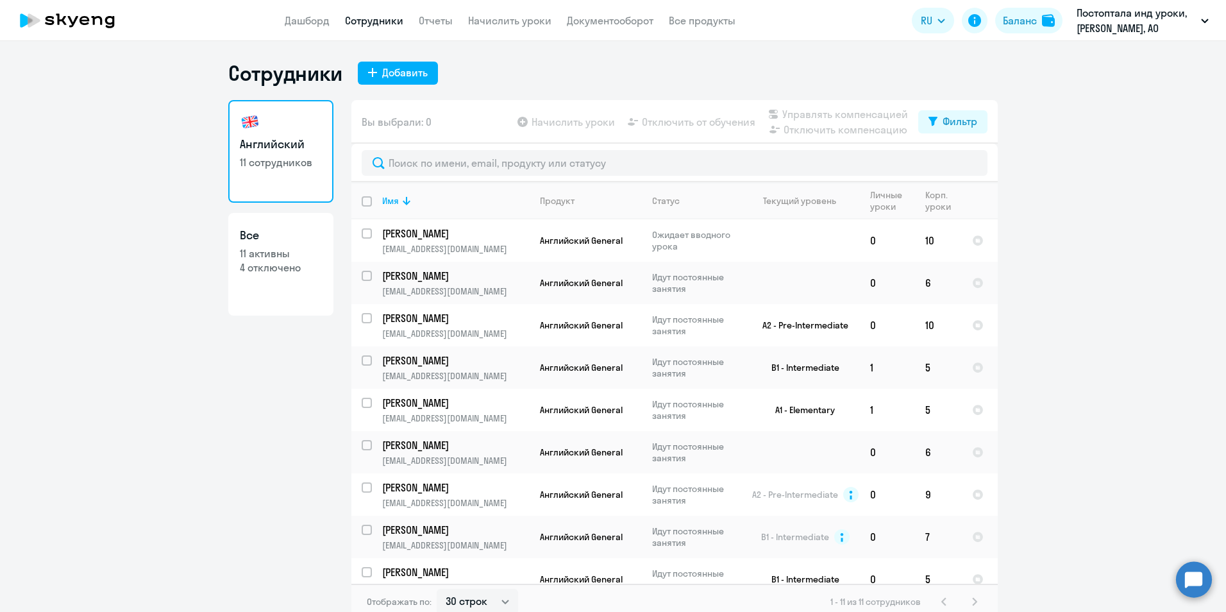
scroll to position [8, 0]
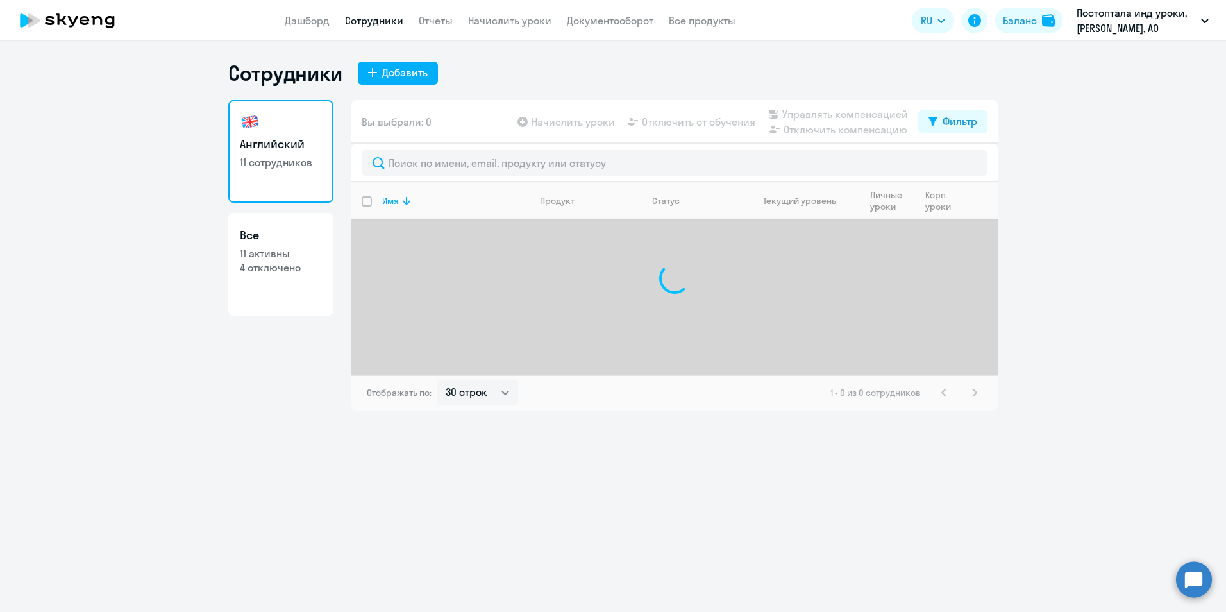
select select "30"
